Goal: Task Accomplishment & Management: Manage account settings

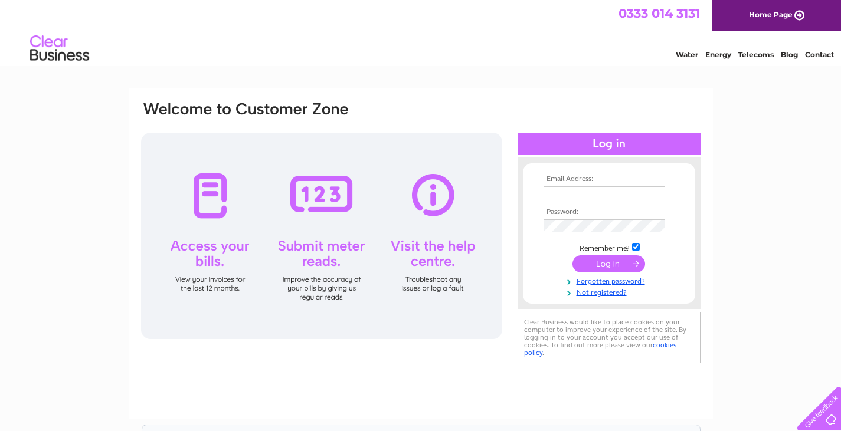
type input "[EMAIL_ADDRESS][DOMAIN_NAME]"
click at [607, 259] on input "submit" at bounding box center [608, 263] width 73 height 17
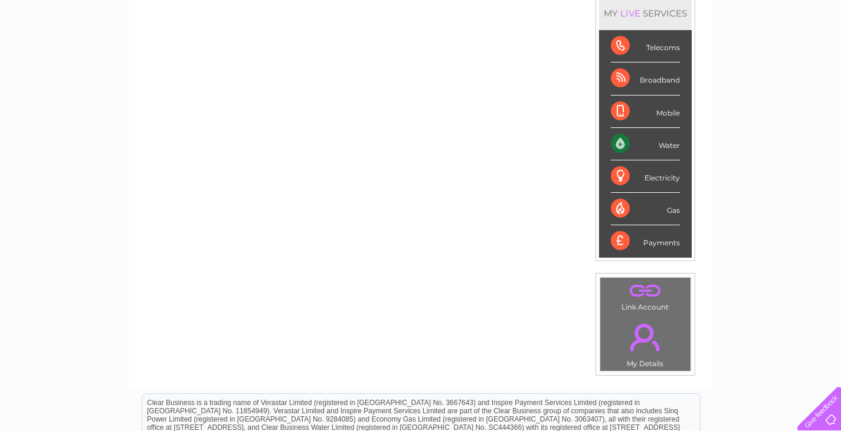
scroll to position [165, 0]
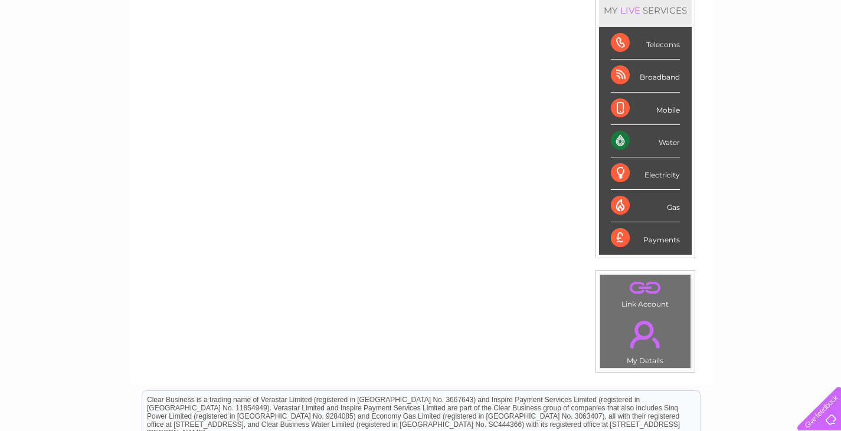
click at [638, 139] on div "Water" at bounding box center [645, 141] width 69 height 32
click at [623, 138] on div "Water" at bounding box center [645, 141] width 69 height 32
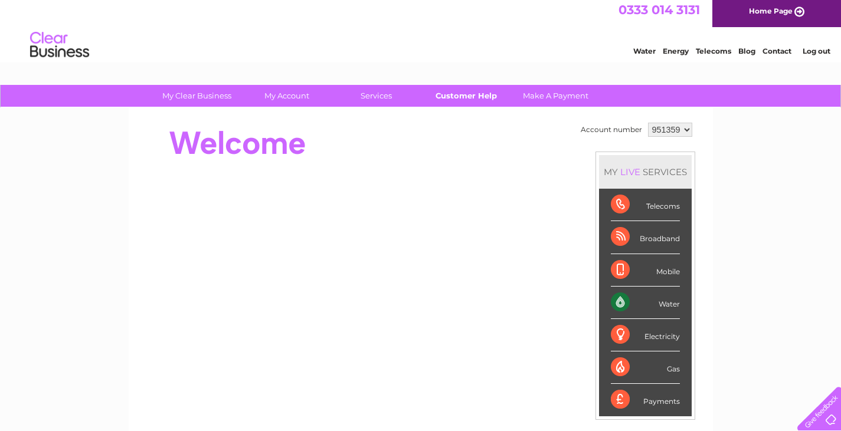
scroll to position [0, 0]
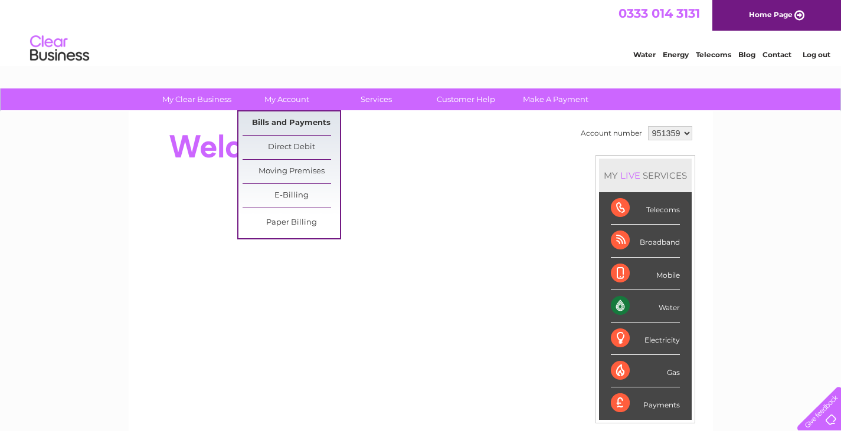
click at [284, 119] on link "Bills and Payments" at bounding box center [291, 124] width 97 height 24
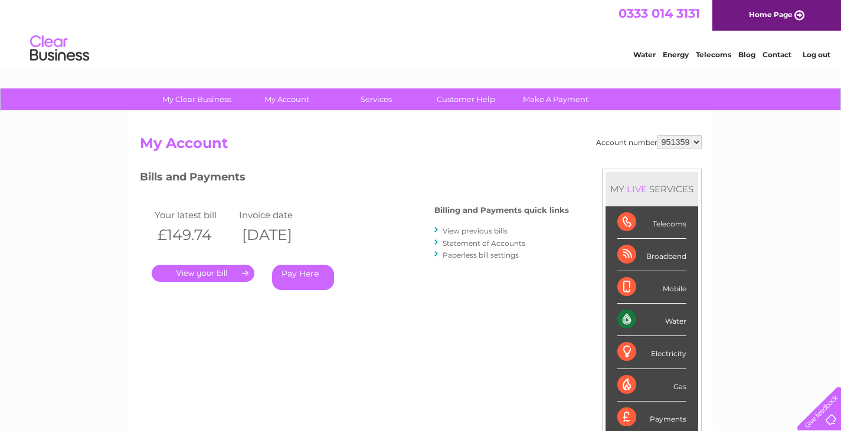
click at [194, 274] on link "." at bounding box center [203, 273] width 103 height 17
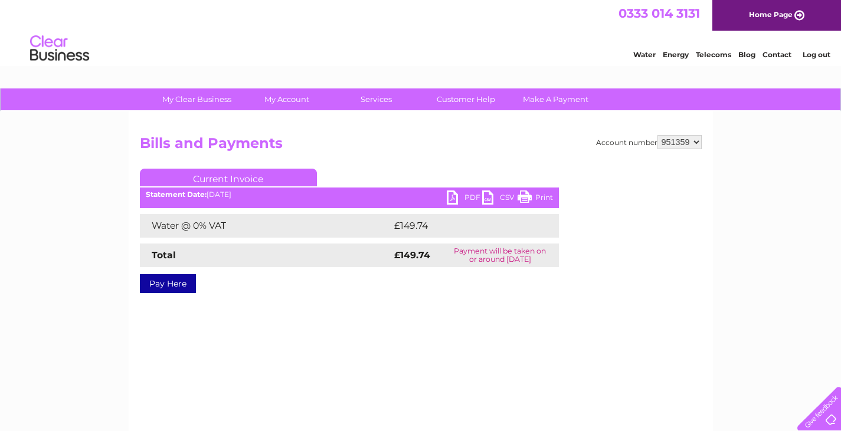
click at [456, 197] on link "PDF" at bounding box center [464, 199] width 35 height 17
click at [814, 55] on link "Log out" at bounding box center [816, 54] width 28 height 9
